Goal: Task Accomplishment & Management: Manage account settings

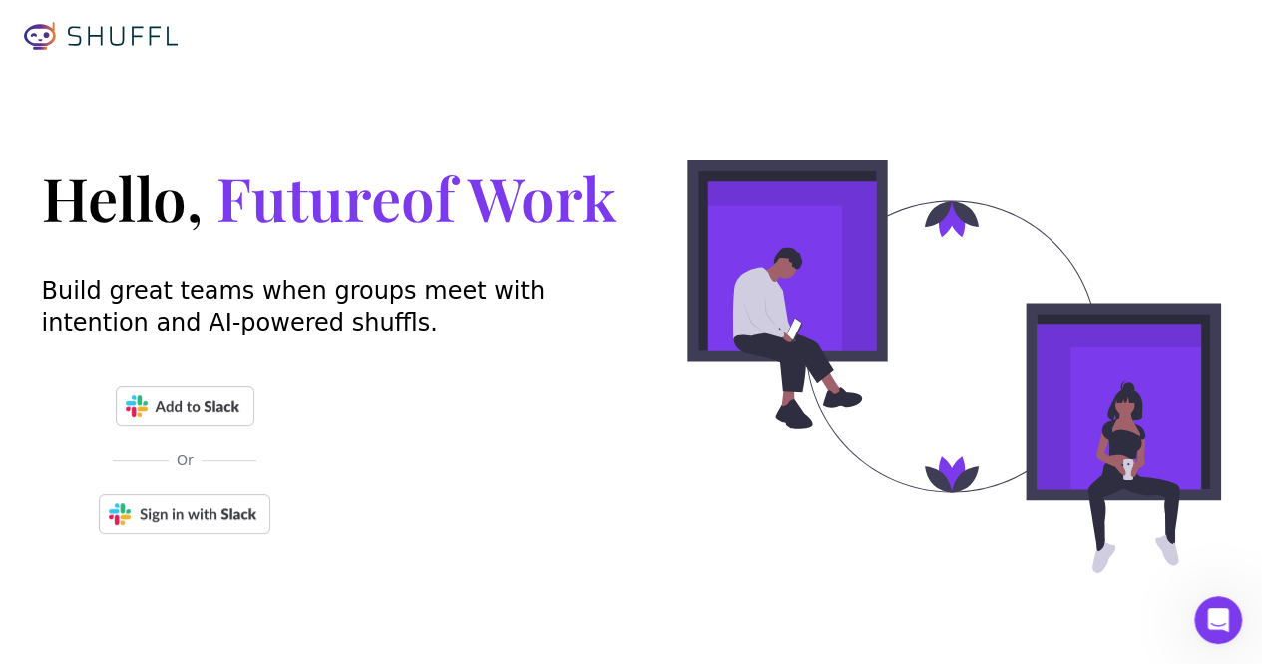
click at [201, 515] on img at bounding box center [185, 514] width 172 height 40
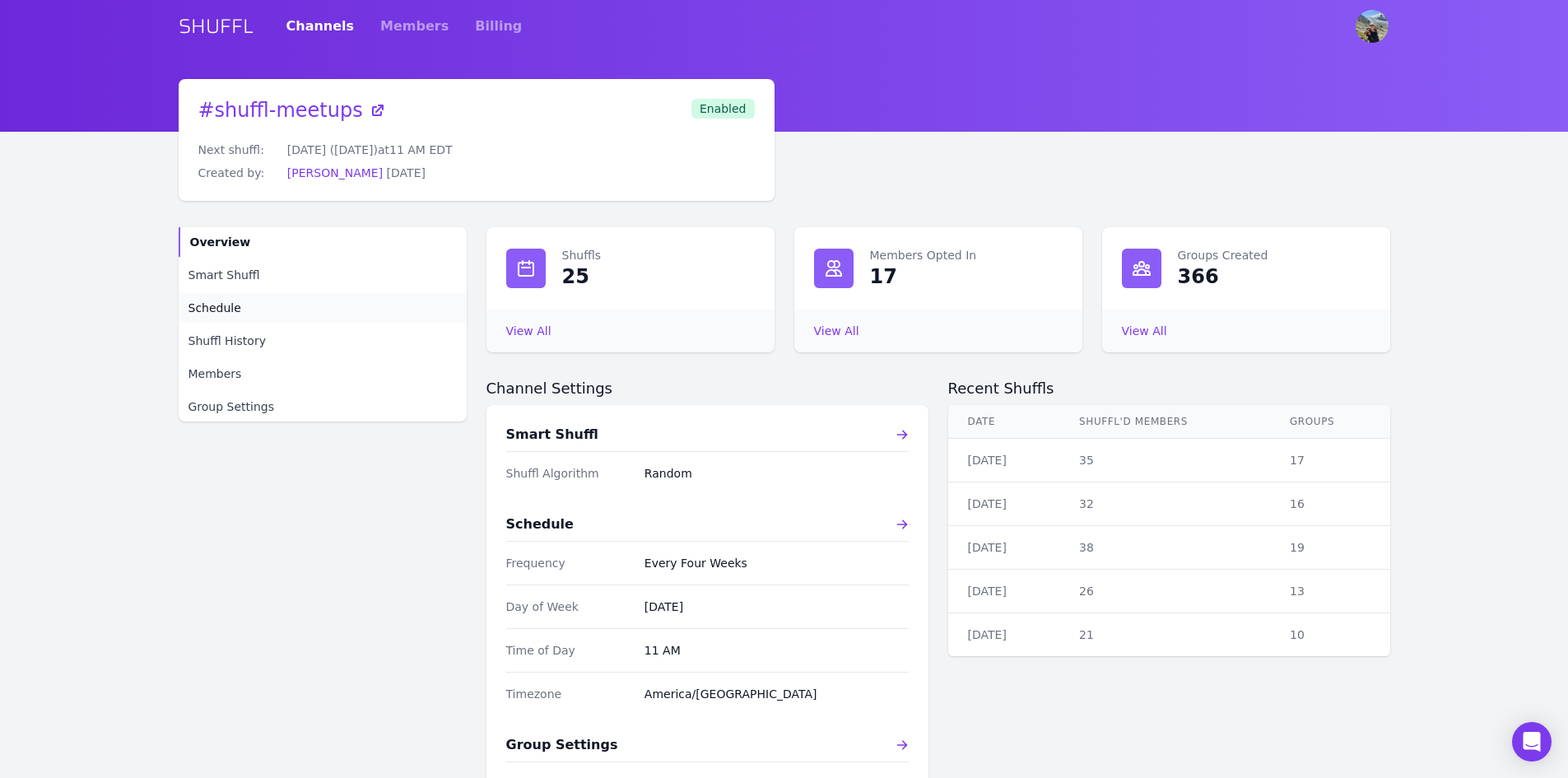
scroll to position [83, 0]
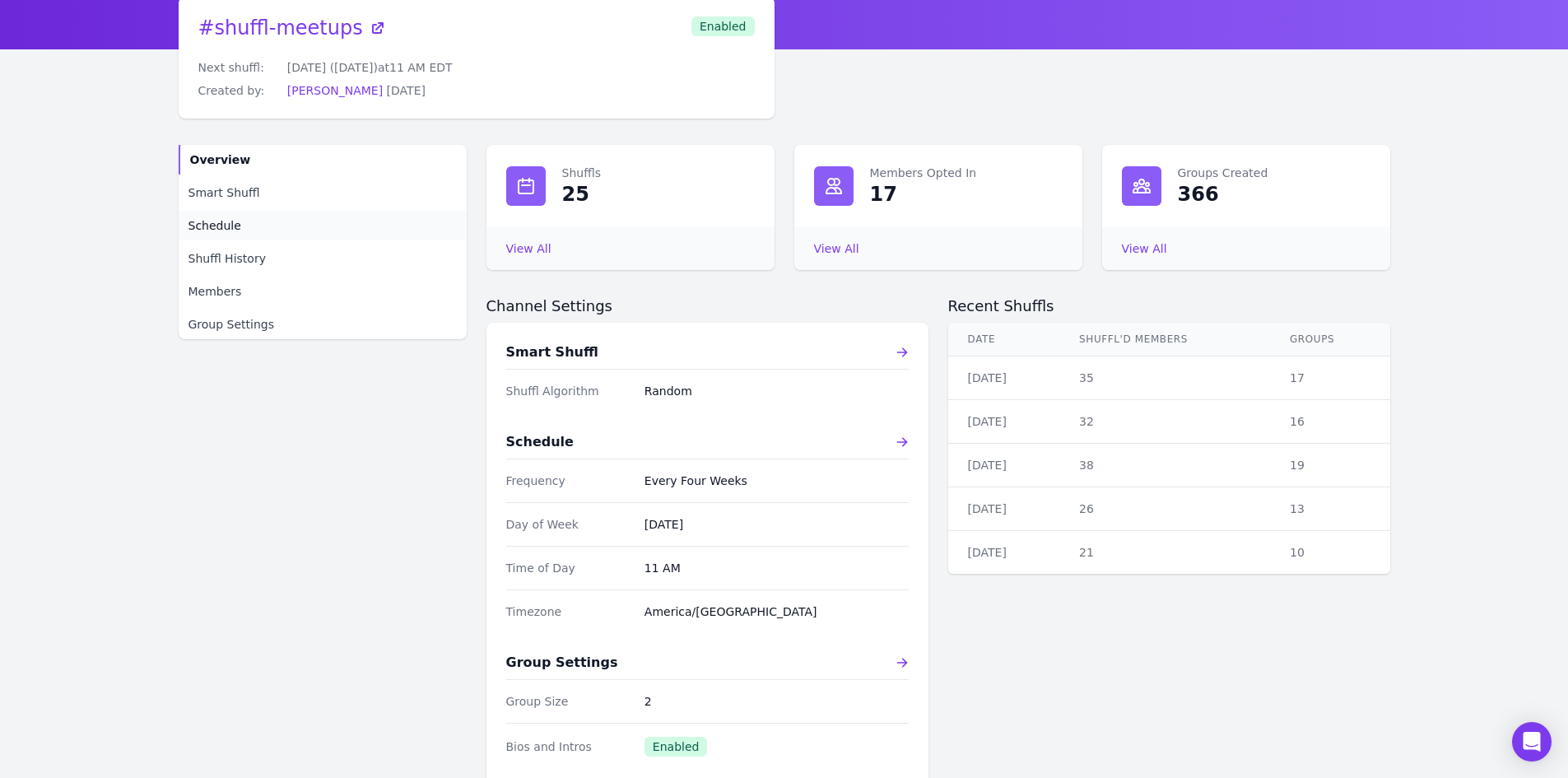
click at [235, 223] on link "Schedule" at bounding box center [323, 225] width 288 height 30
select select "EVERY_FOUR_WEEKS"
select select "11"
select select "America/[GEOGRAPHIC_DATA]"
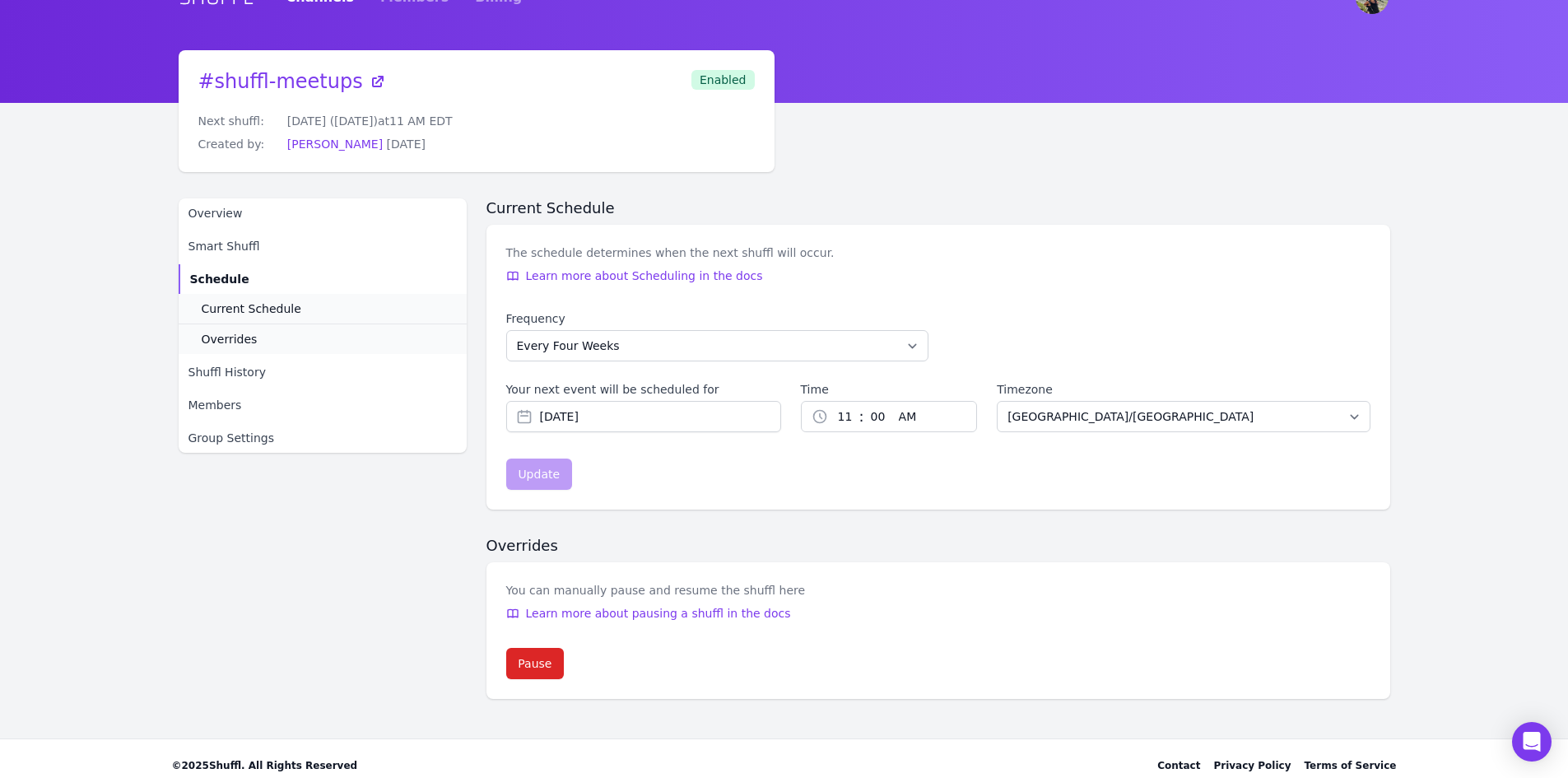
scroll to position [43, 0]
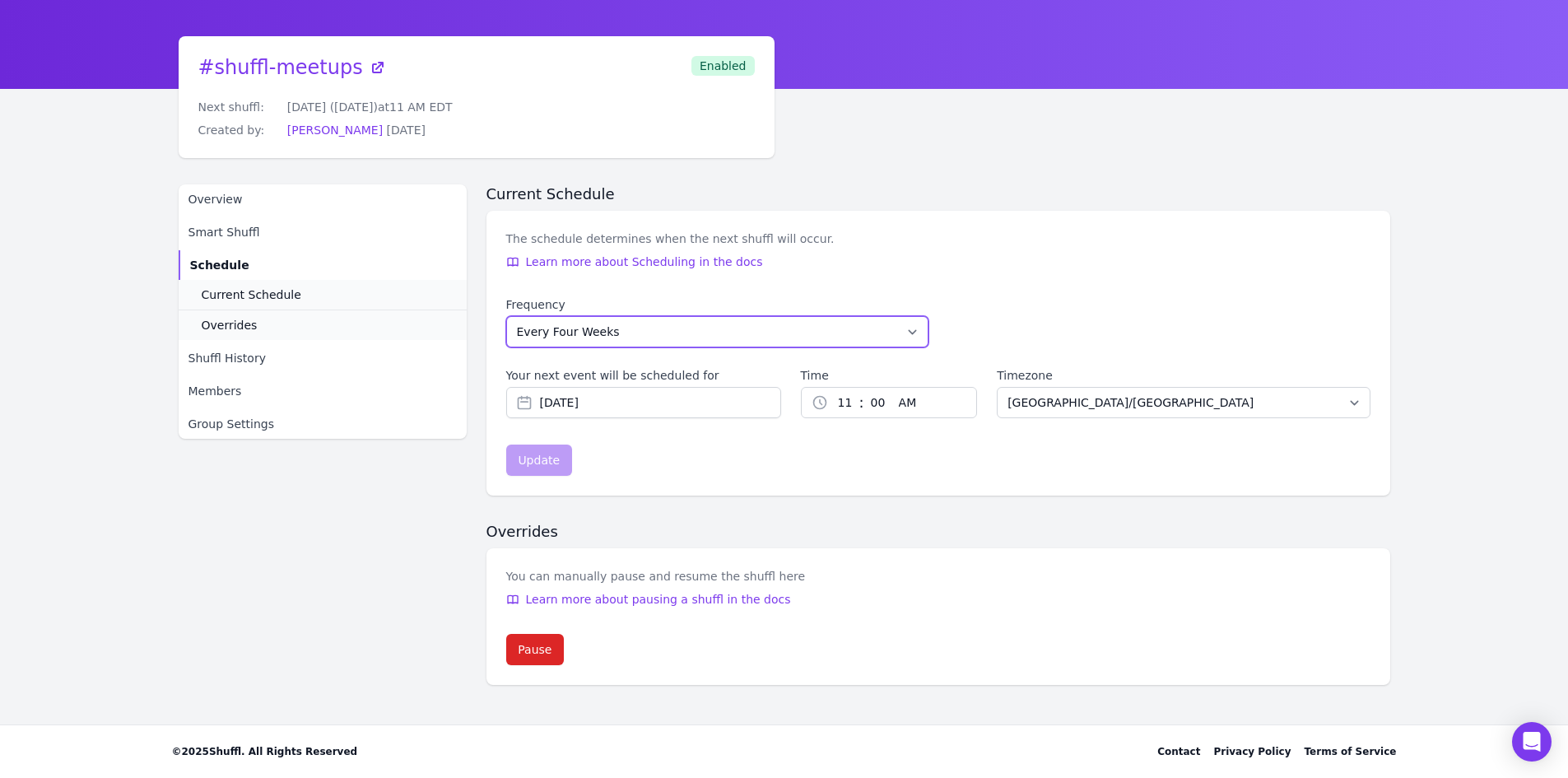
click at [925, 337] on select "Every Week Every Two Weeks Every Three Weeks Every Four Weeks Start Of Every Mo…" at bounding box center [718, 332] width 422 height 31
click at [1201, 229] on div "The schedule determines when the next shuffl will occur. Learn more about Sched…" at bounding box center [939, 352] width 904 height 285
